Goal: Go to known website: Access a specific website the user already knows

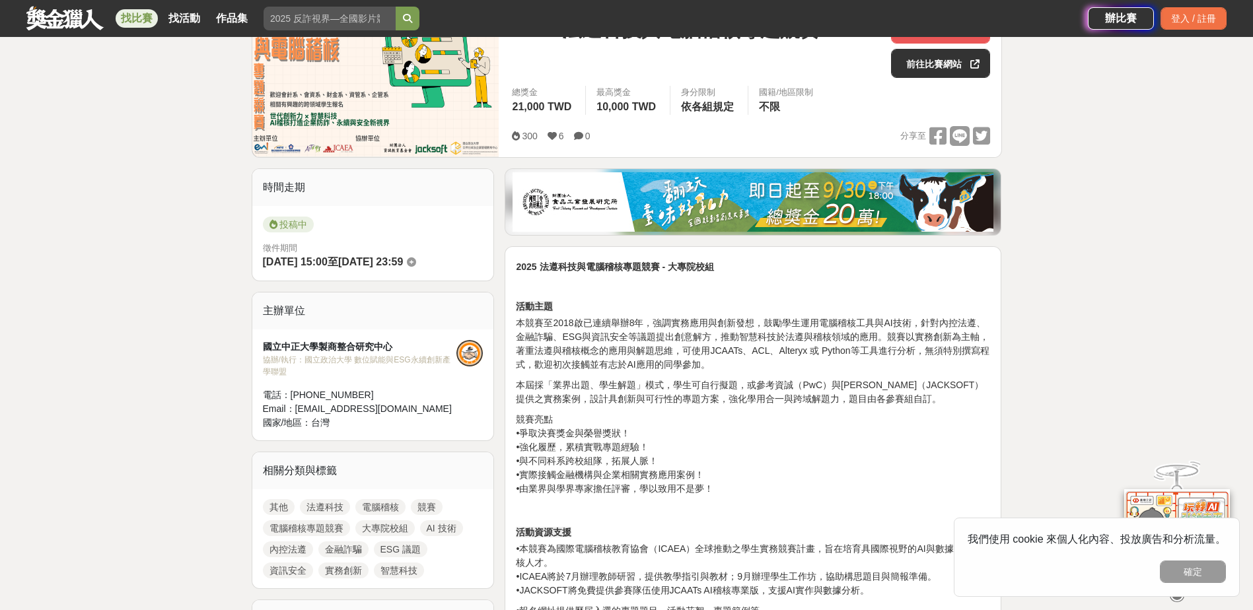
scroll to position [132, 0]
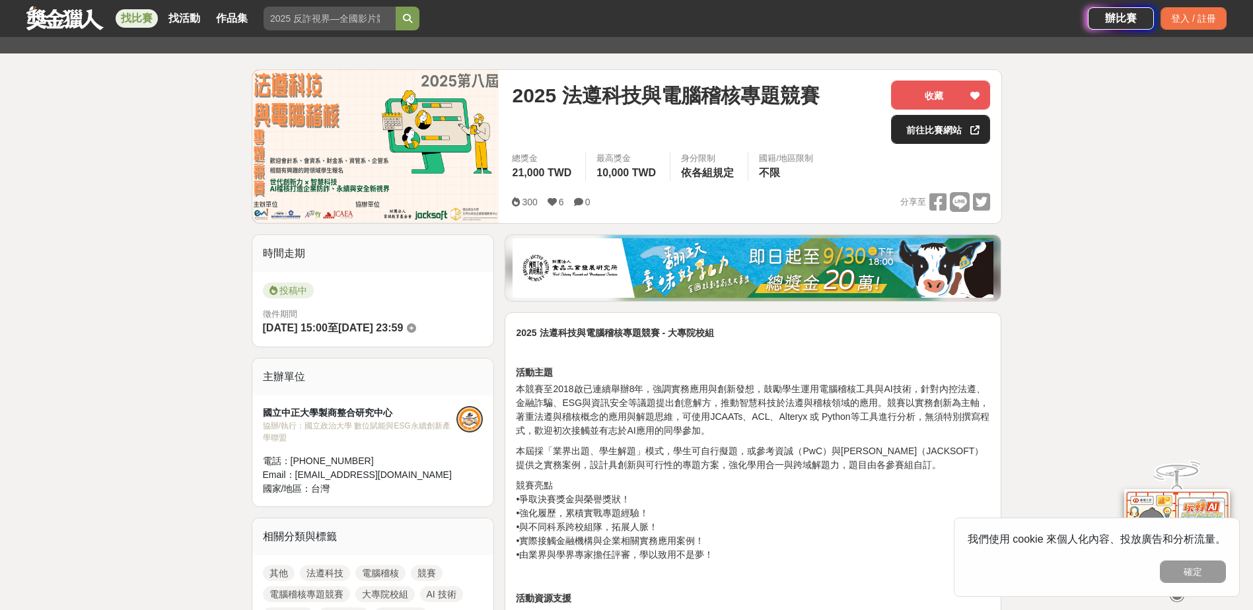
click at [913, 133] on link "前往比賽網站" at bounding box center [940, 129] width 99 height 29
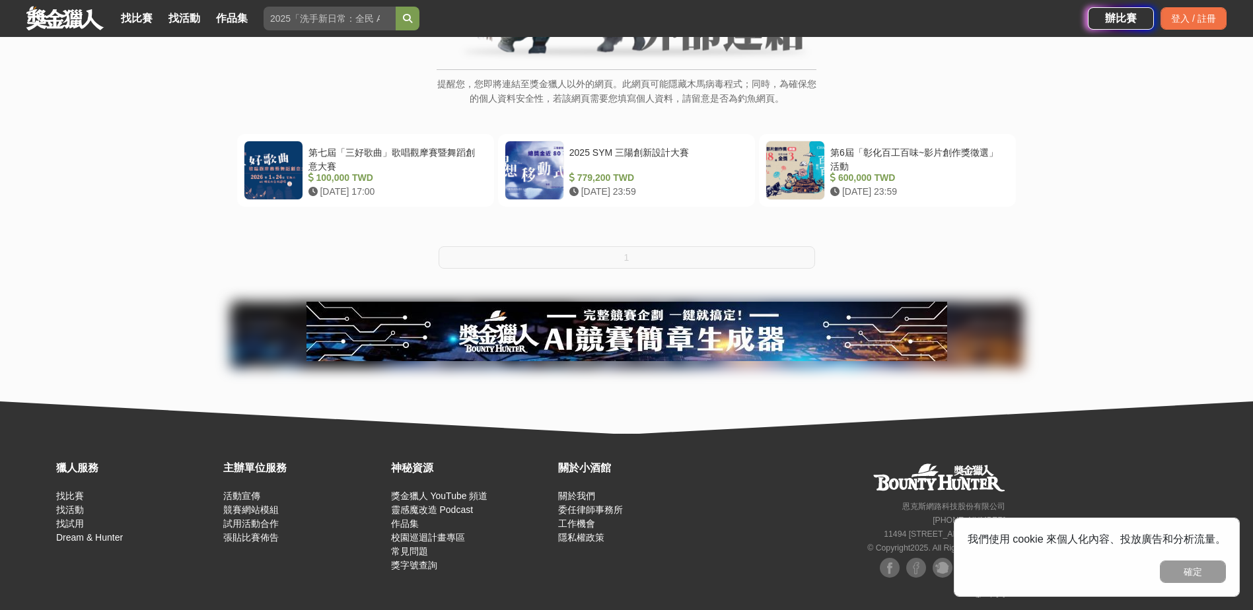
scroll to position [213, 0]
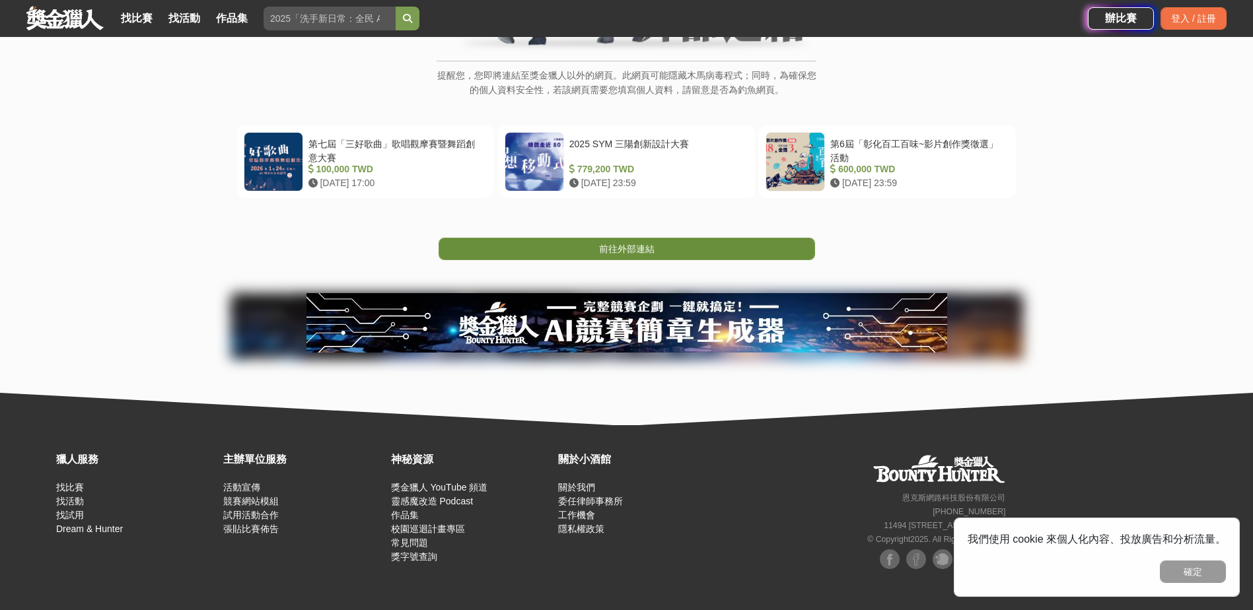
click at [657, 249] on link "前往外部連結" at bounding box center [627, 249] width 376 height 22
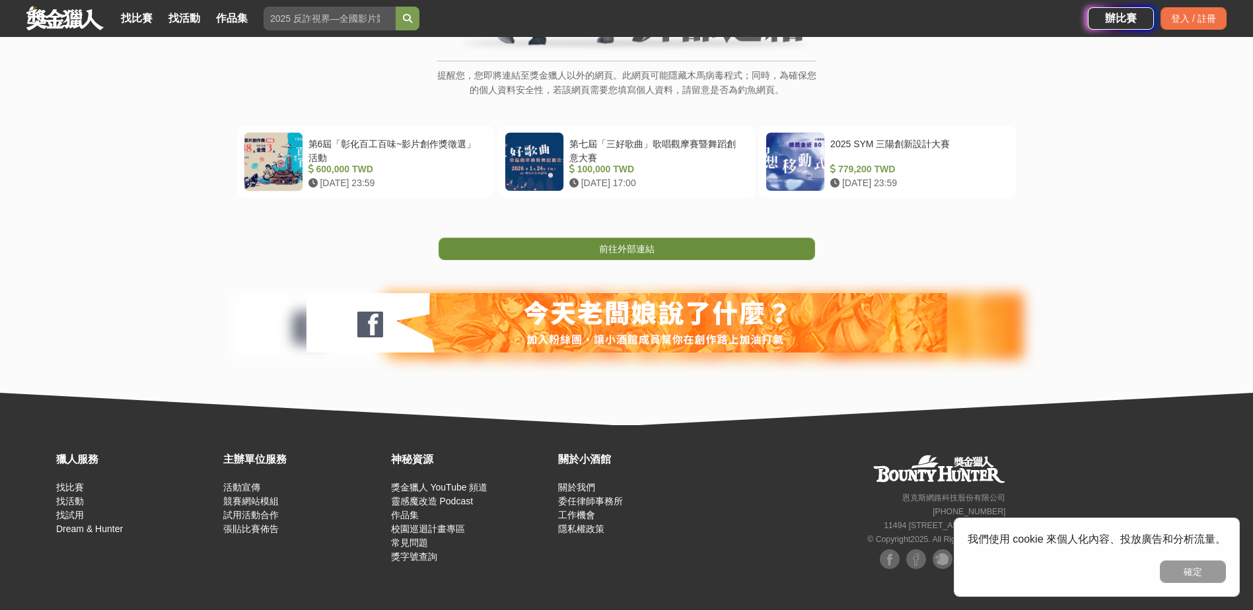
click at [643, 252] on span "前往外部連結" at bounding box center [626, 249] width 55 height 11
